Goal: Transaction & Acquisition: Purchase product/service

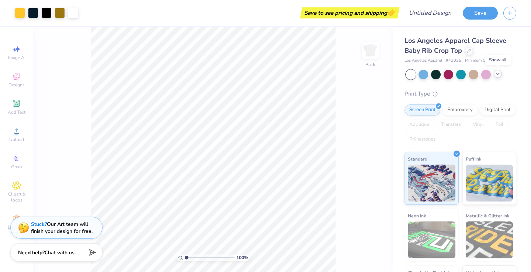
click at [495, 71] on icon at bounding box center [497, 74] width 6 height 6
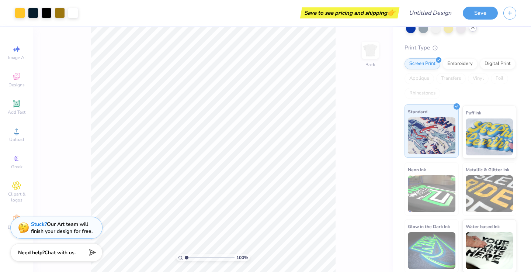
scroll to position [71, 0]
click at [431, 119] on img at bounding box center [431, 135] width 48 height 37
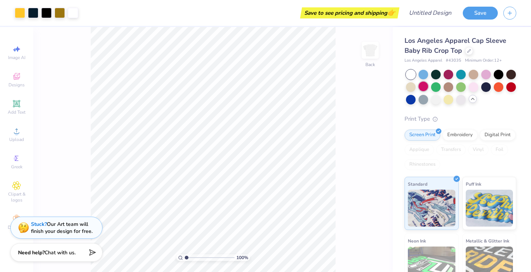
scroll to position [0, 0]
click at [422, 71] on div at bounding box center [423, 74] width 10 height 10
click at [12, 61] on div "Image AI" at bounding box center [17, 53] width 26 height 22
select select "4"
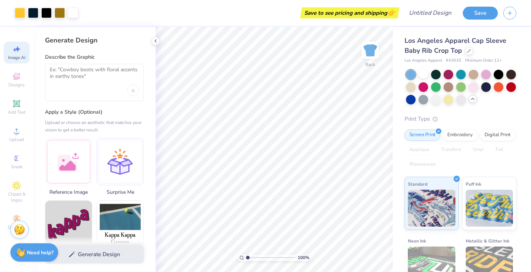
click at [19, 91] on div "Image AI Designs Add Text Upload Greek Clipart & logos Decorate" at bounding box center [17, 137] width 26 height 191
click at [14, 81] on div "Designs" at bounding box center [17, 80] width 26 height 22
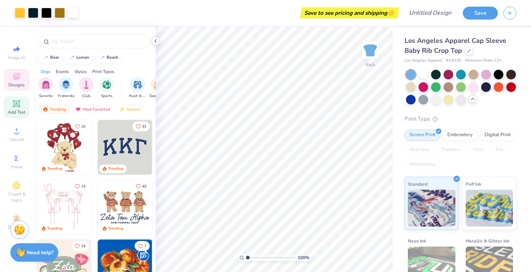
click at [20, 113] on span "Add Text" at bounding box center [17, 112] width 18 height 6
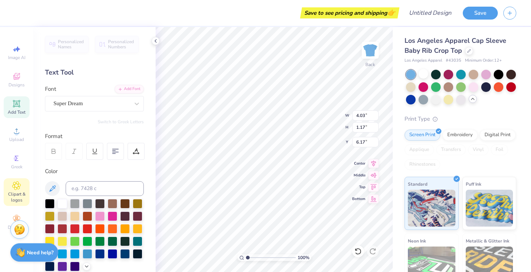
click at [22, 187] on div "Clipart & logos" at bounding box center [17, 192] width 26 height 28
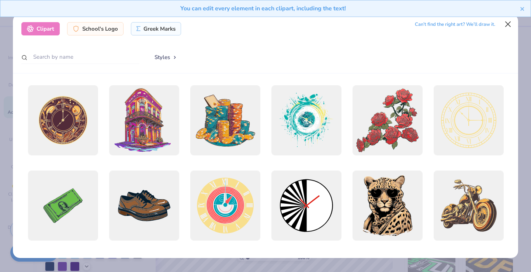
click at [509, 28] on button "Close" at bounding box center [508, 24] width 14 height 14
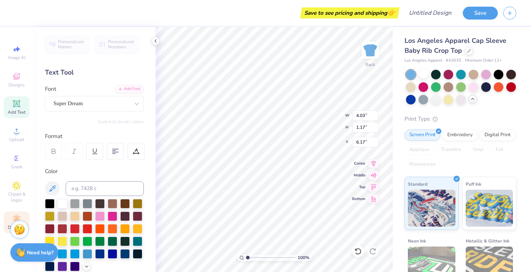
click at [7, 215] on div "Decorate" at bounding box center [17, 222] width 26 height 22
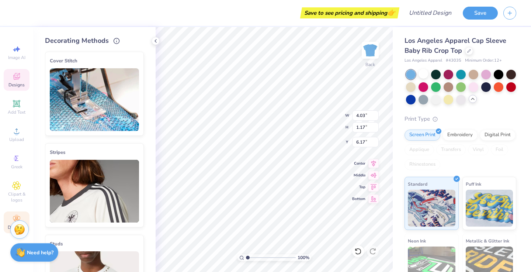
click at [21, 84] on span "Designs" at bounding box center [16, 85] width 16 height 6
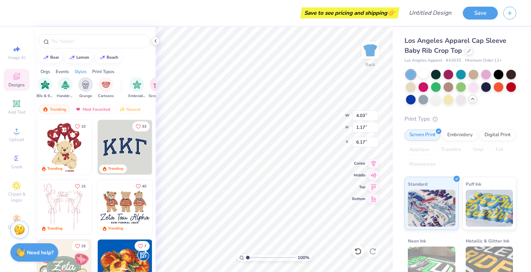
scroll to position [0, 552]
click at [197, 3] on div "Save to see pricing and shipping 👉" at bounding box center [208, 13] width 377 height 26
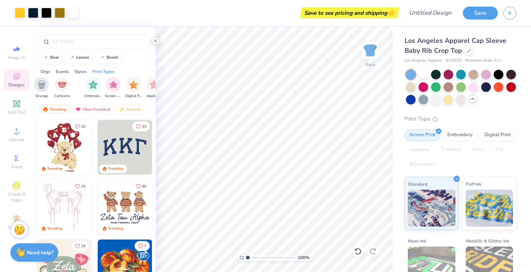
click at [158, 41] on icon at bounding box center [156, 41] width 6 height 6
